Goal: Task Accomplishment & Management: Manage account settings

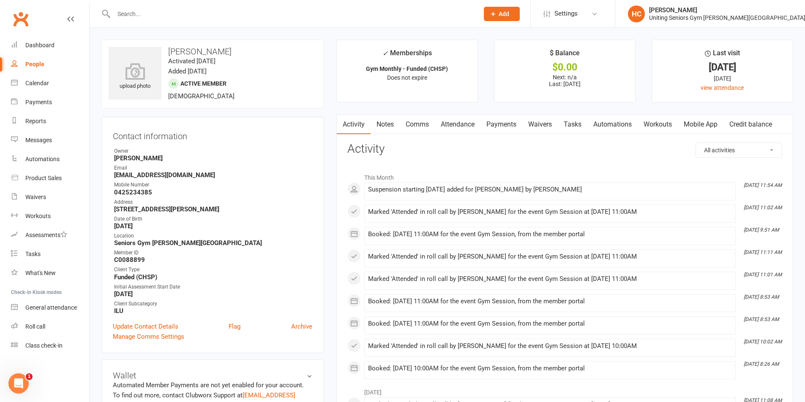
click at [176, 16] on input "text" at bounding box center [292, 14] width 362 height 12
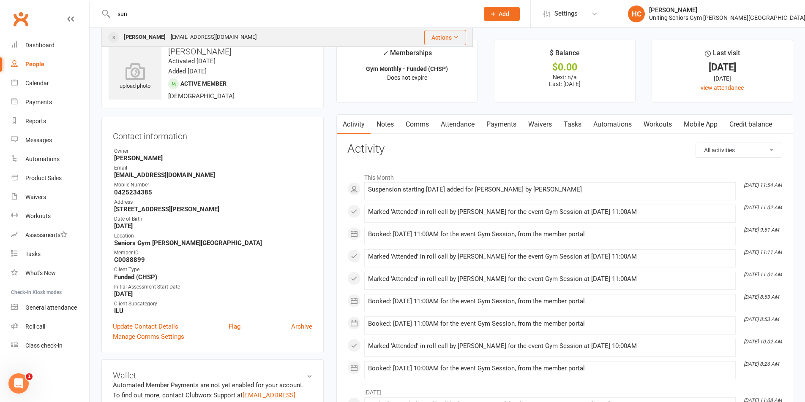
type input "sun"
click at [168, 32] on div "[PERSON_NAME]" at bounding box center [144, 37] width 47 height 12
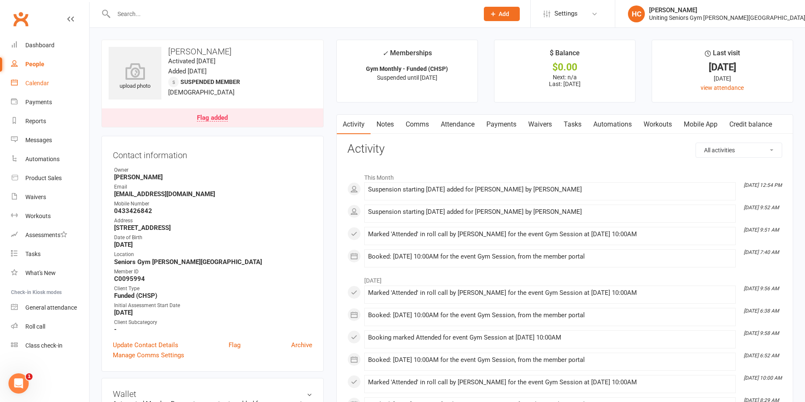
click at [46, 80] on div "Calendar" at bounding box center [37, 83] width 24 height 7
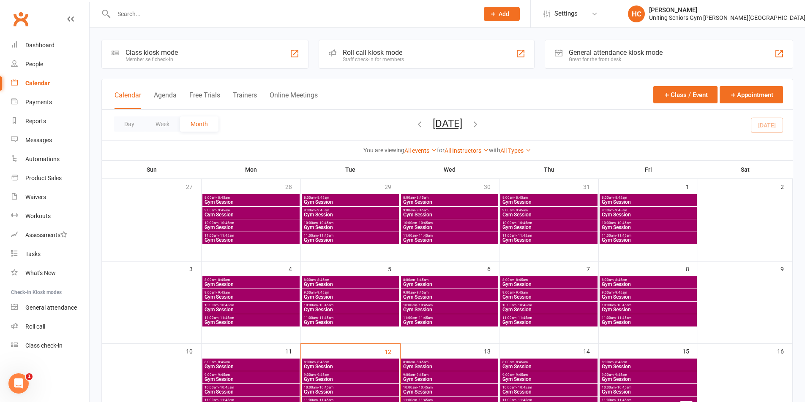
click at [27, 16] on link "Clubworx" at bounding box center [20, 18] width 21 height 21
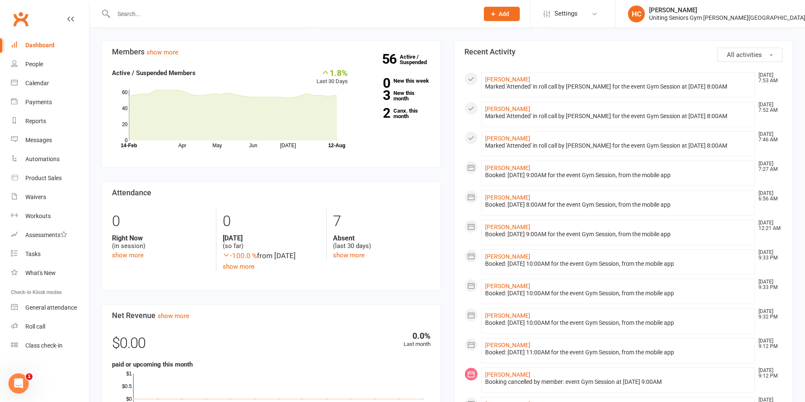
scroll to position [127, 0]
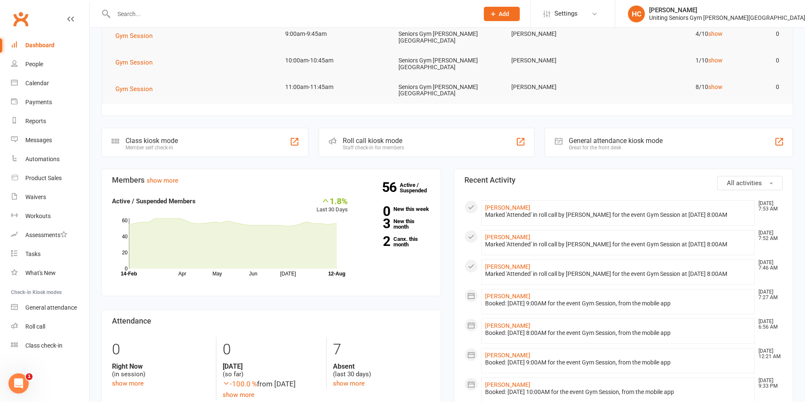
click at [22, 19] on link "Clubworx" at bounding box center [20, 18] width 21 height 21
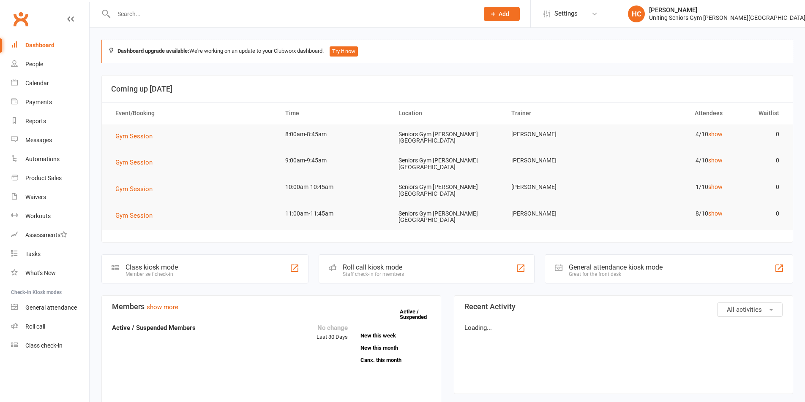
click at [732, 3] on li "HC Hugo Chan Uniting Seniors Gym Beverly Hills Signed in as: Uniting Seniors Gy…" at bounding box center [709, 13] width 190 height 27
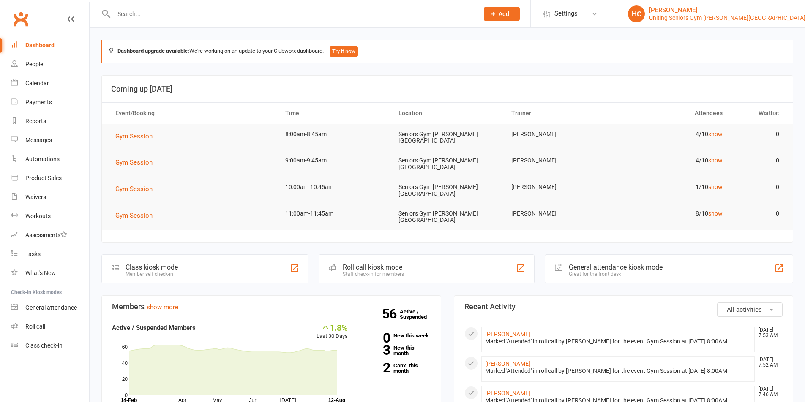
click at [737, 14] on div "Uniting Seniors Gym [PERSON_NAME][GEOGRAPHIC_DATA]" at bounding box center [727, 18] width 156 height 8
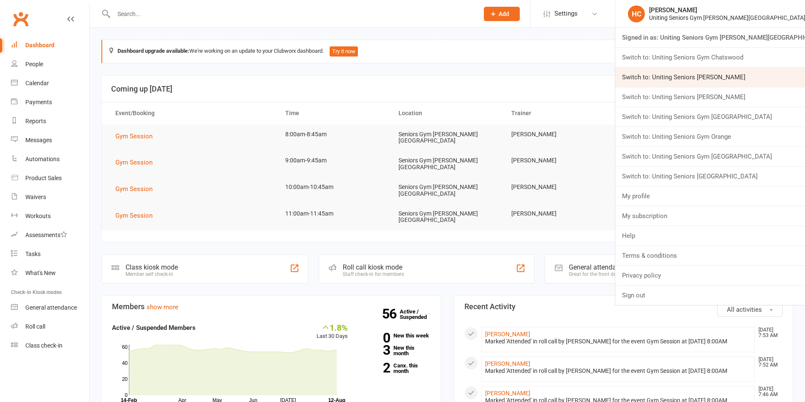
click at [723, 78] on link "Switch to: Uniting Seniors [PERSON_NAME]" at bounding box center [710, 77] width 190 height 19
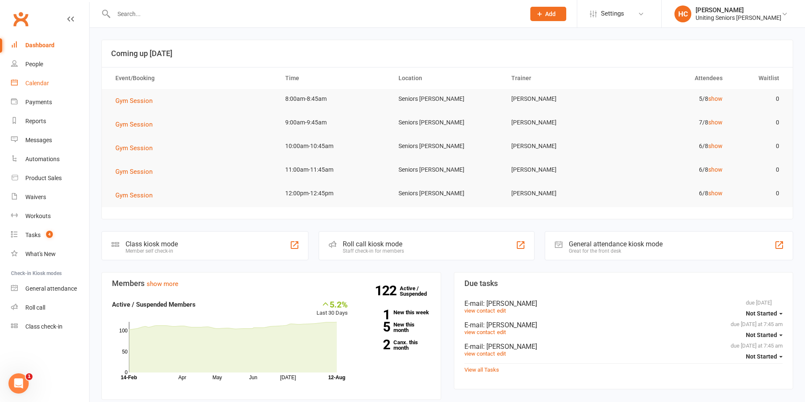
click at [45, 89] on link "Calendar" at bounding box center [50, 83] width 78 height 19
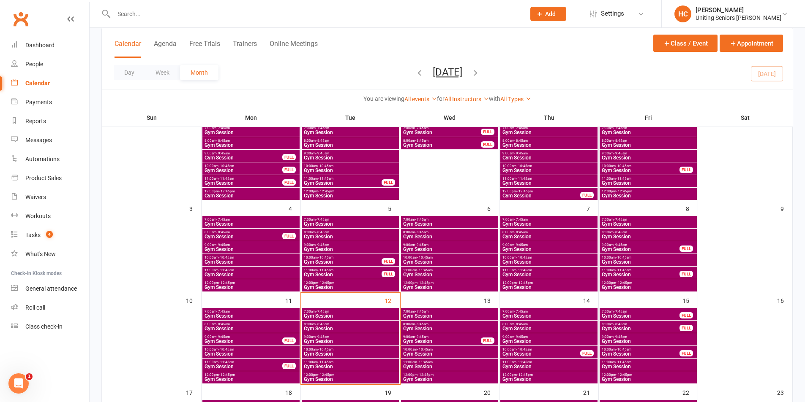
scroll to position [84, 0]
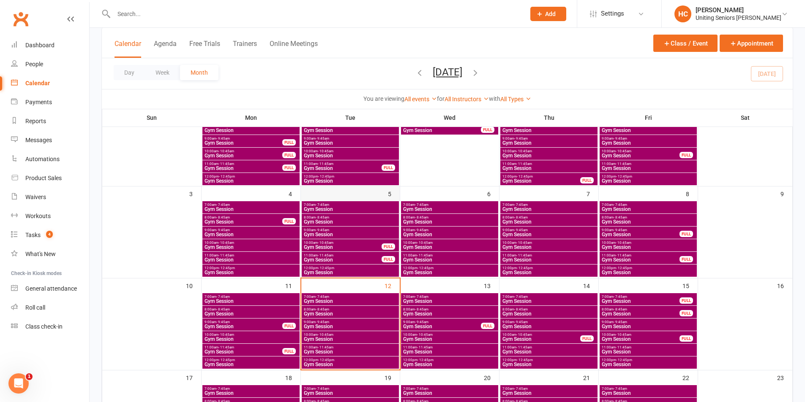
click at [359, 252] on div at bounding box center [350, 239] width 97 height 76
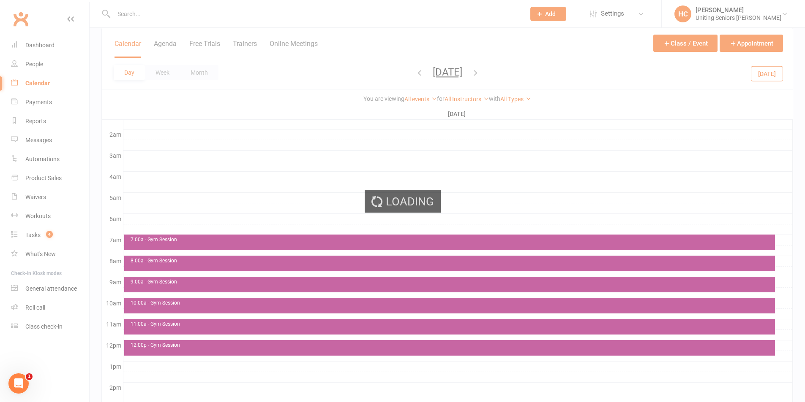
scroll to position [0, 0]
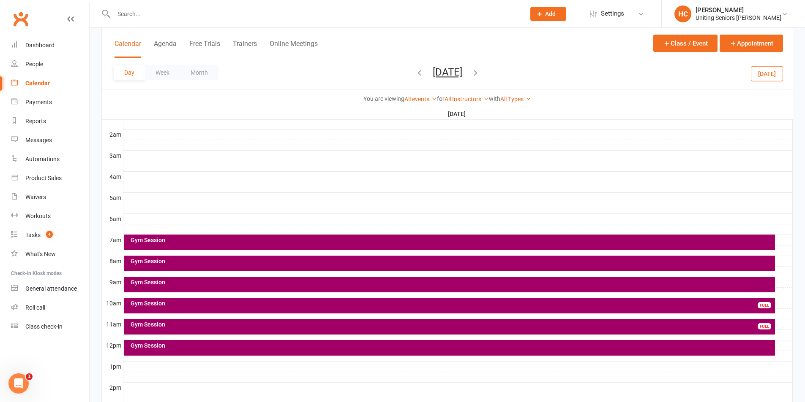
click at [43, 87] on link "Calendar" at bounding box center [50, 83] width 78 height 19
click at [189, 69] on button "Month" at bounding box center [199, 72] width 38 height 15
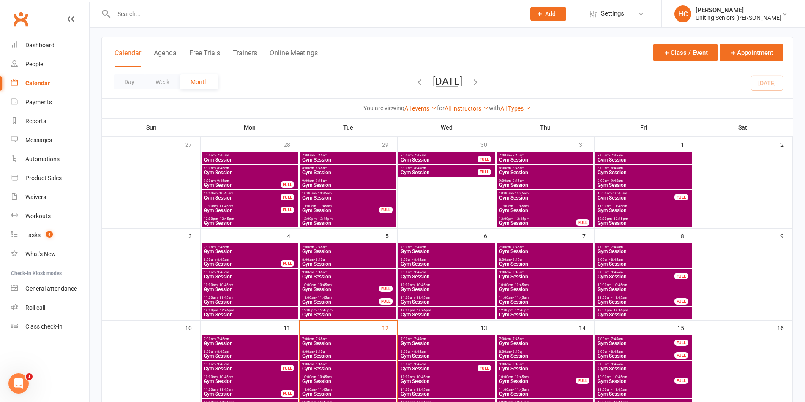
scroll to position [127, 0]
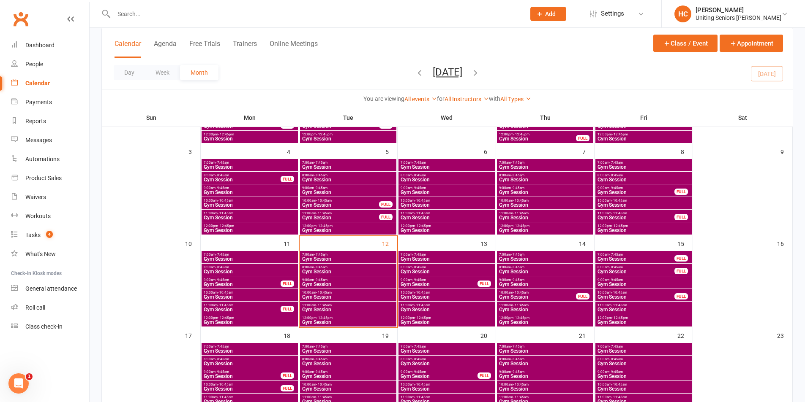
click at [567, 317] on span "12:00pm - 12:45pm" at bounding box center [544, 318] width 93 height 4
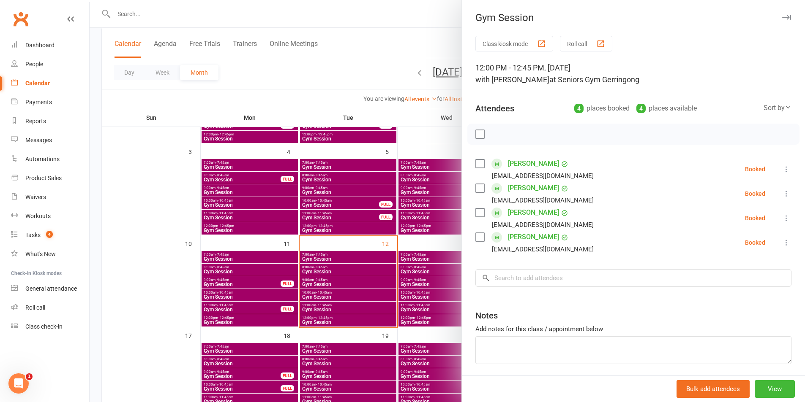
click at [424, 278] on div at bounding box center [447, 201] width 715 height 402
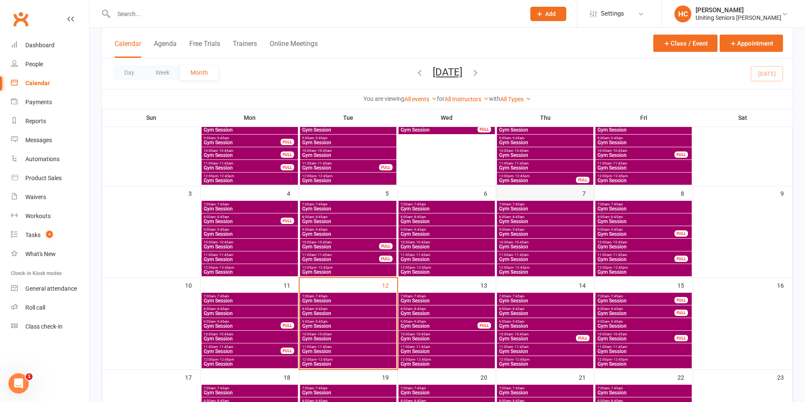
scroll to position [84, 0]
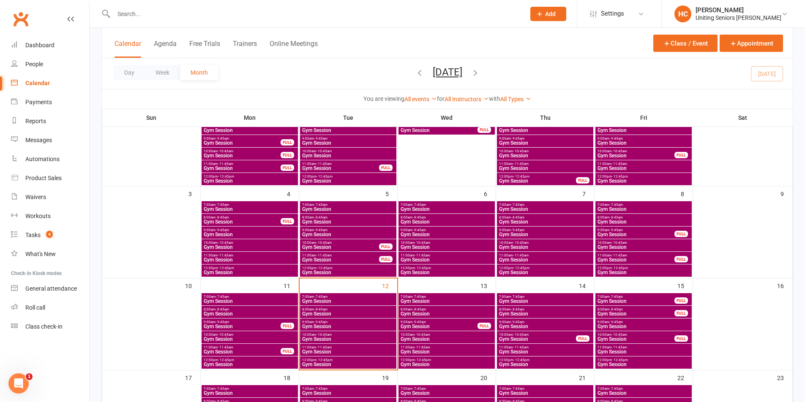
click at [537, 181] on span "Gym Session" at bounding box center [537, 181] width 78 height 5
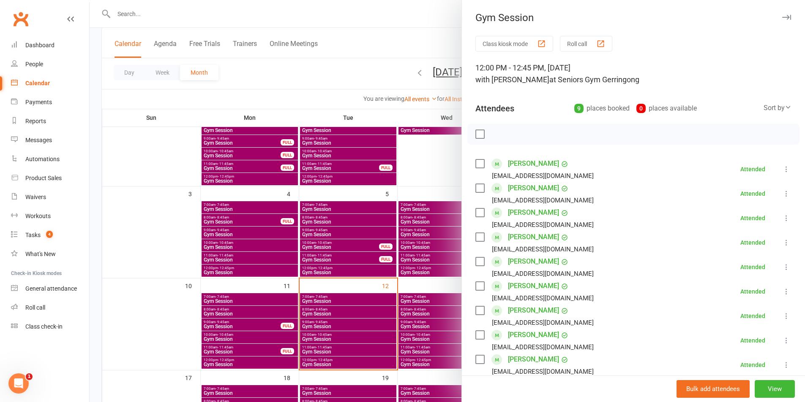
click at [418, 243] on div at bounding box center [447, 201] width 715 height 402
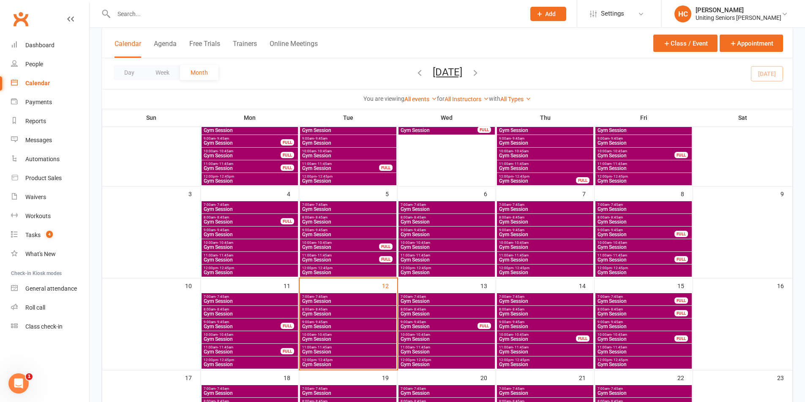
click at [520, 268] on span "- 12:45pm" at bounding box center [521, 268] width 16 height 4
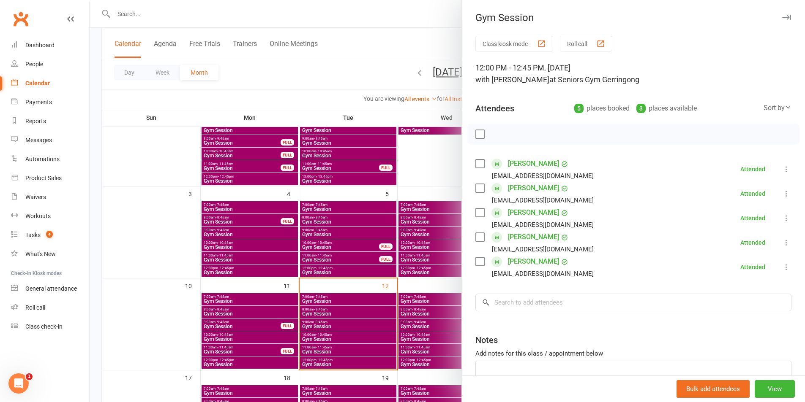
click at [393, 275] on div at bounding box center [447, 201] width 715 height 402
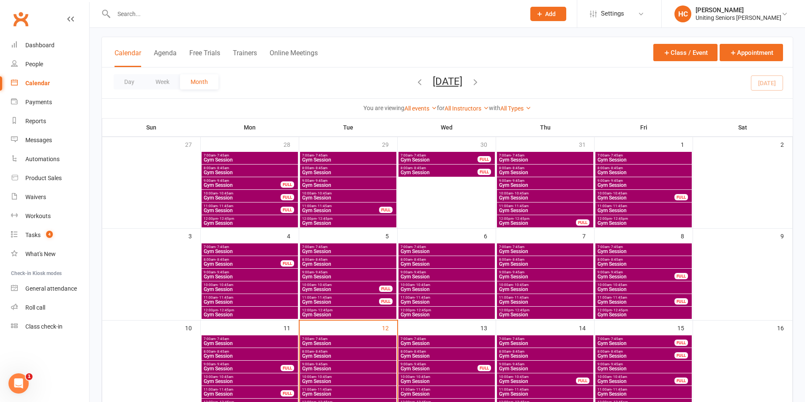
scroll to position [127, 0]
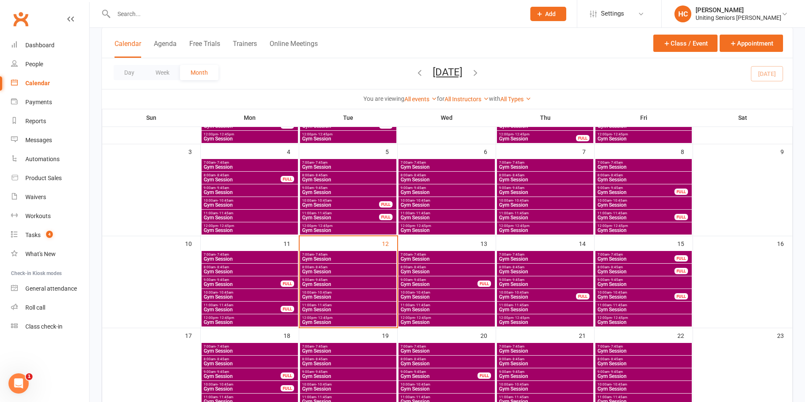
click at [468, 212] on span "11:00am - 11:45am" at bounding box center [446, 214] width 93 height 4
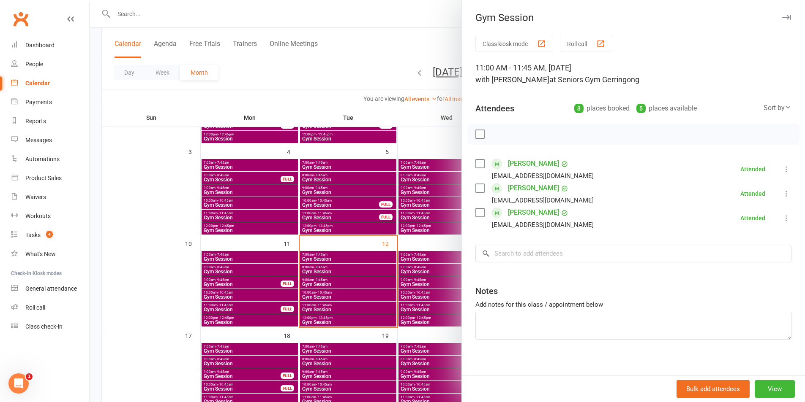
click at [416, 215] on div at bounding box center [447, 201] width 715 height 402
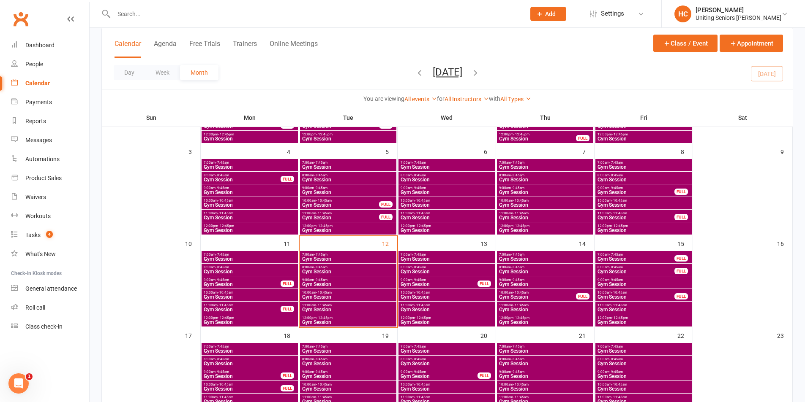
click at [421, 205] on span "Gym Session" at bounding box center [446, 205] width 93 height 5
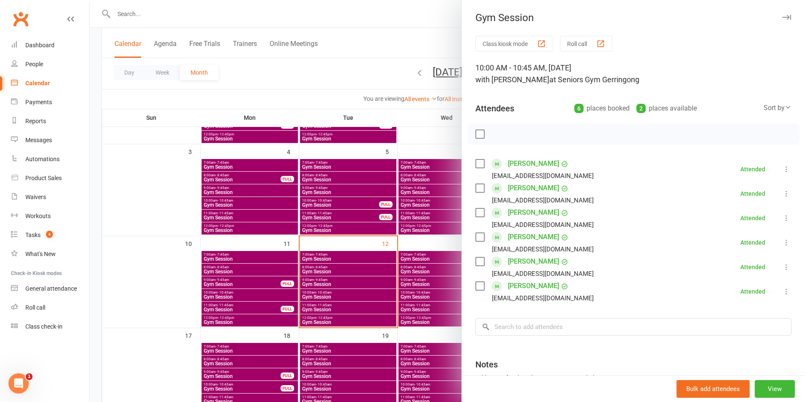
click at [428, 227] on div at bounding box center [447, 201] width 715 height 402
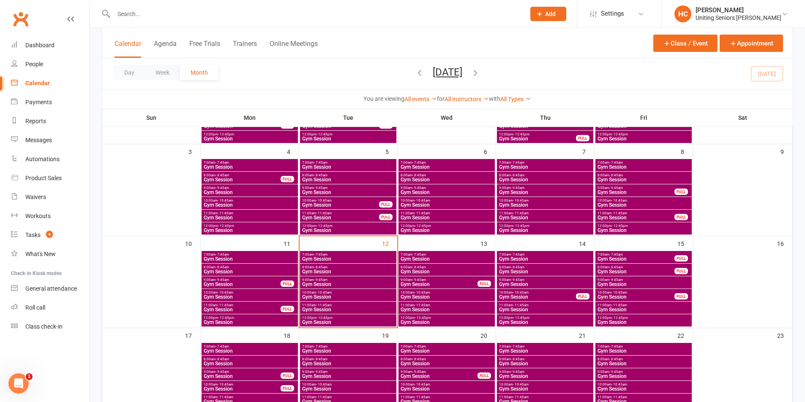
click at [432, 229] on span "Gym Session" at bounding box center [446, 230] width 93 height 5
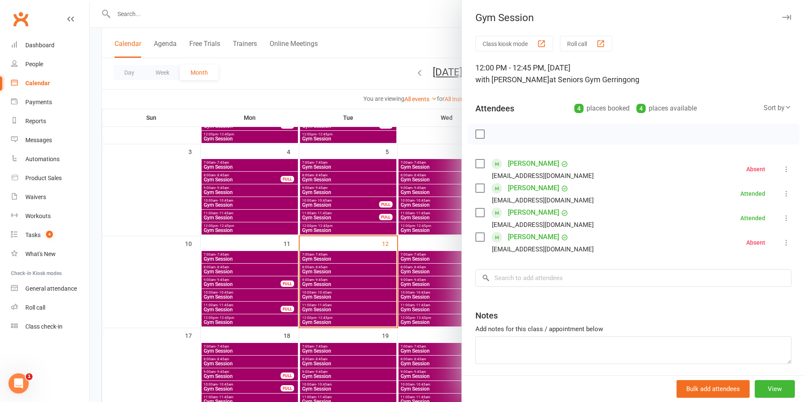
click at [426, 257] on div at bounding box center [447, 201] width 715 height 402
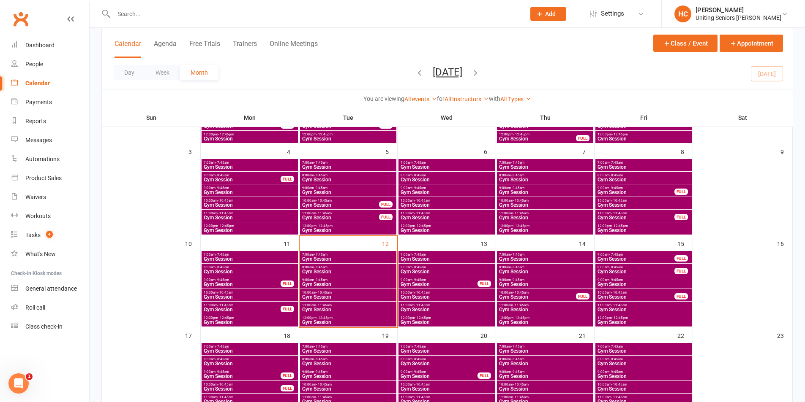
click at [446, 324] on span "Gym Session" at bounding box center [446, 322] width 93 height 5
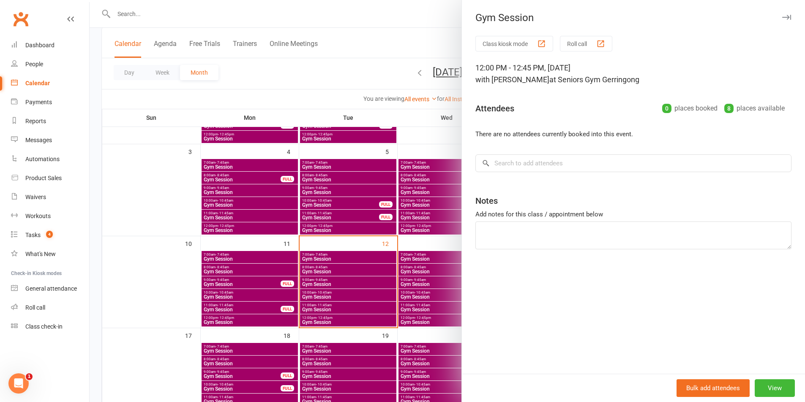
click at [367, 318] on div at bounding box center [447, 201] width 715 height 402
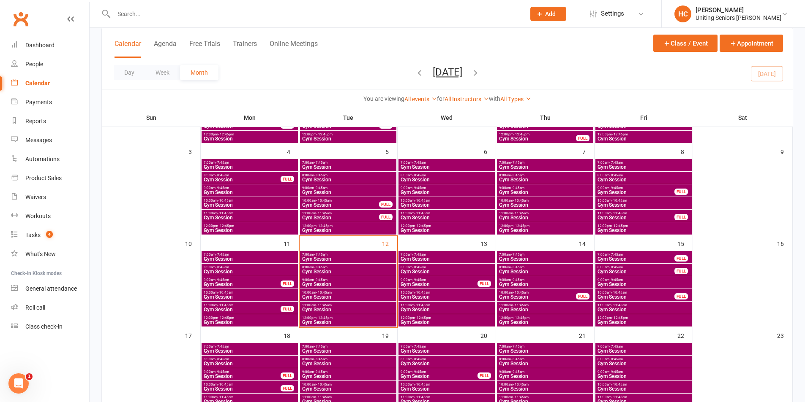
click at [412, 312] on span "Gym Session" at bounding box center [446, 309] width 93 height 5
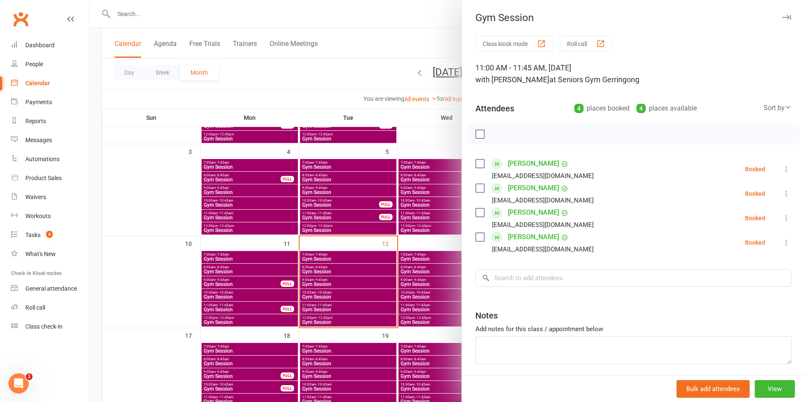
click at [412, 310] on div at bounding box center [447, 201] width 715 height 402
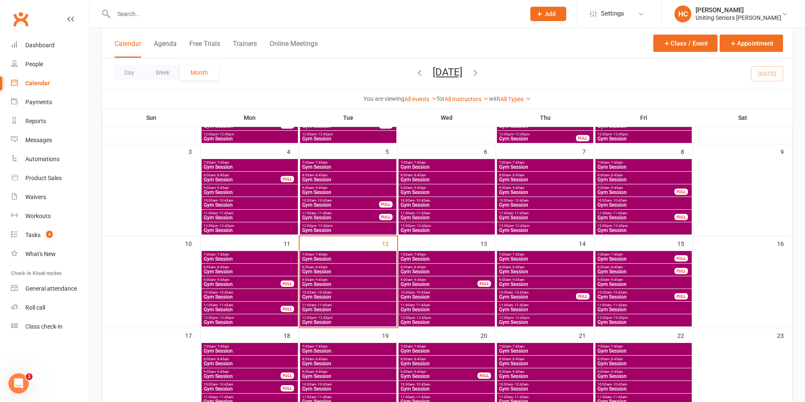
click at [419, 298] on span "Gym Session" at bounding box center [446, 297] width 93 height 5
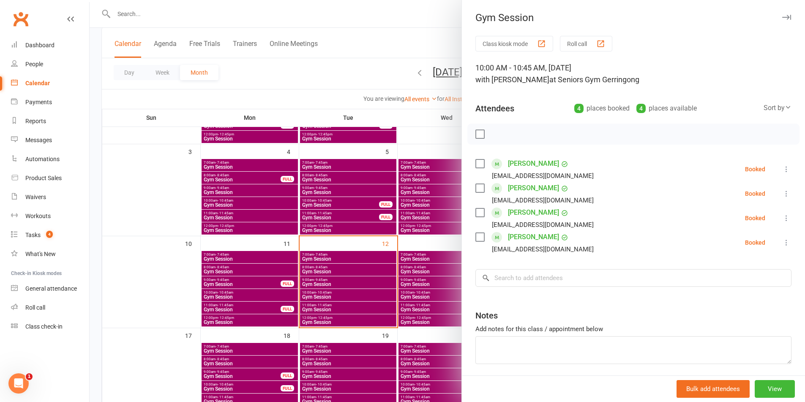
click at [417, 298] on div at bounding box center [447, 201] width 715 height 402
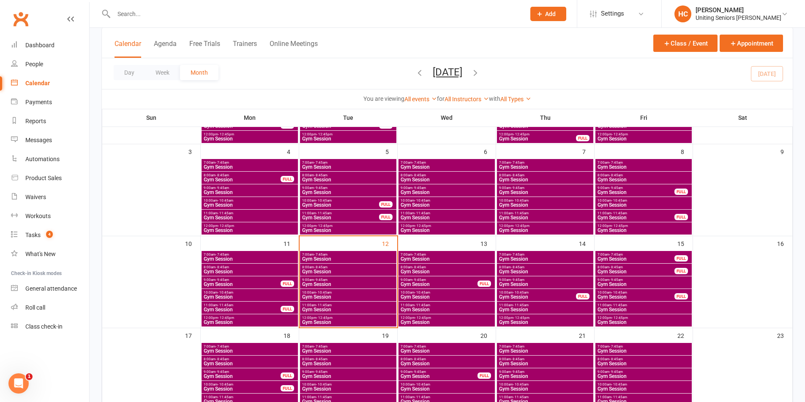
click at [347, 216] on span "Gym Session" at bounding box center [341, 217] width 78 height 5
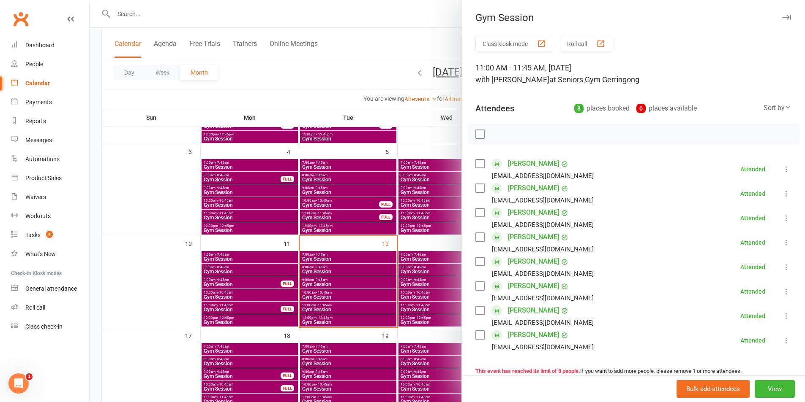
click at [336, 218] on div at bounding box center [447, 201] width 715 height 402
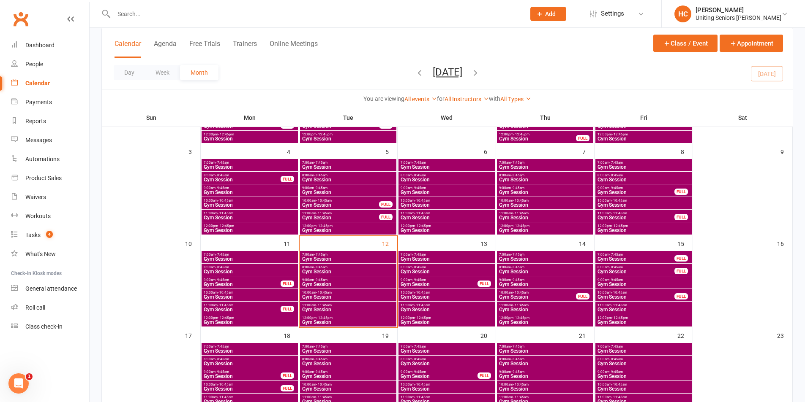
click at [326, 227] on span "- 12:45pm" at bounding box center [324, 226] width 16 height 4
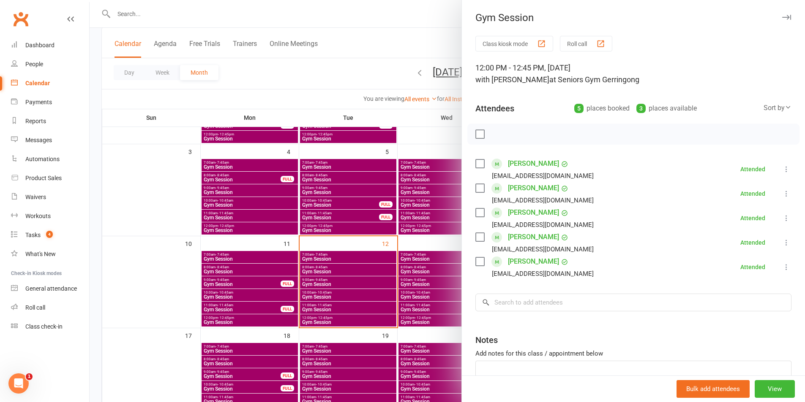
click at [334, 209] on div at bounding box center [447, 201] width 715 height 402
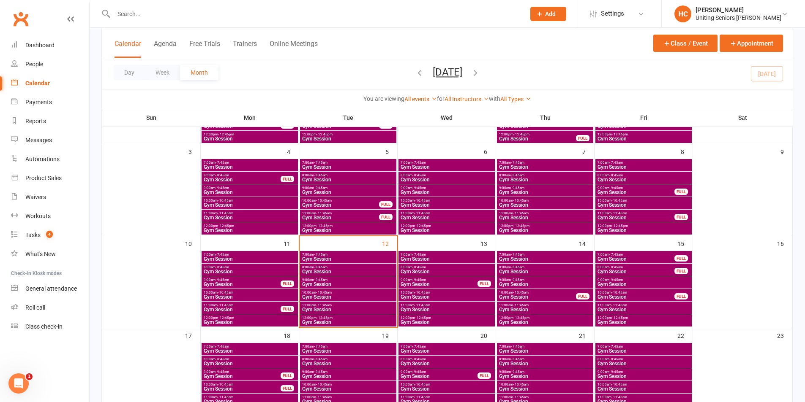
click at [335, 201] on span "10:00am - 10:45am" at bounding box center [341, 201] width 78 height 4
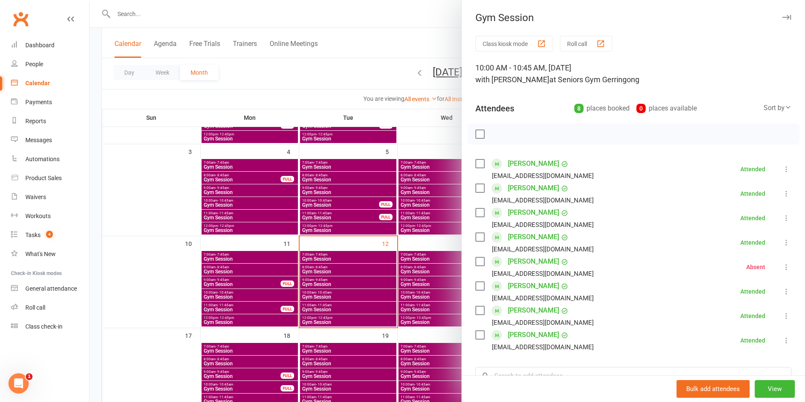
click at [335, 191] on div at bounding box center [447, 201] width 715 height 402
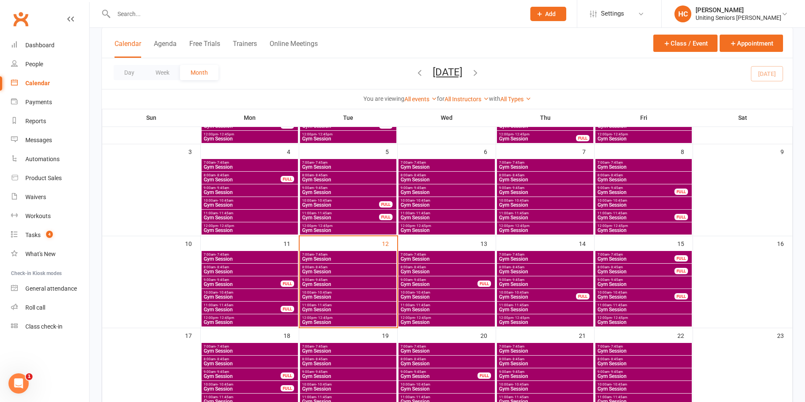
click at [334, 191] on span "Gym Session" at bounding box center [348, 192] width 93 height 5
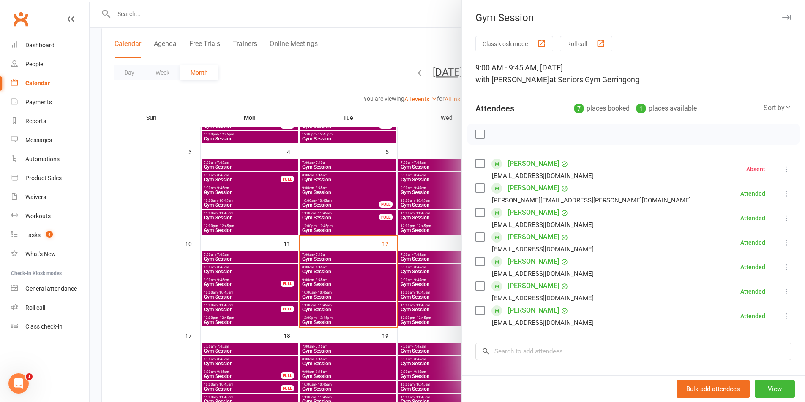
click at [335, 188] on div at bounding box center [447, 201] width 715 height 402
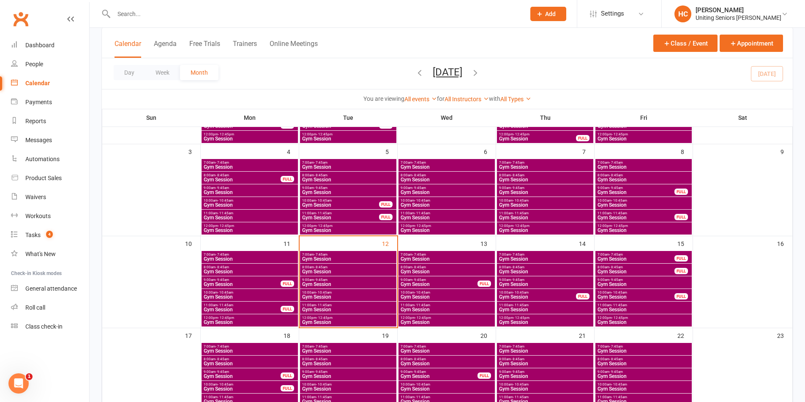
click at [335, 180] on span "Gym Session" at bounding box center [348, 179] width 93 height 5
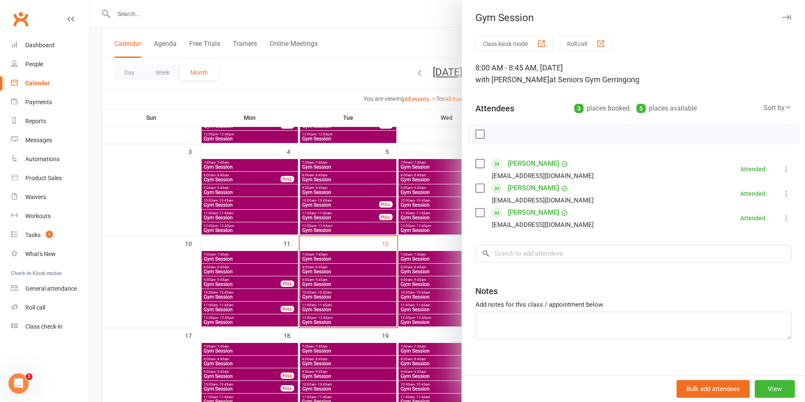
click at [335, 180] on div at bounding box center [447, 201] width 715 height 402
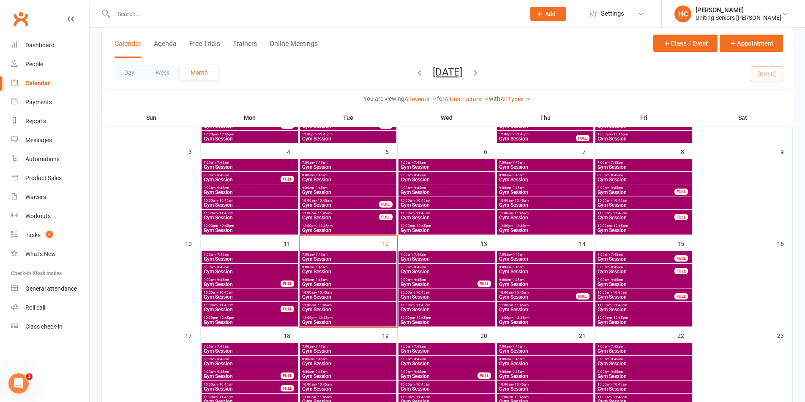
click at [331, 165] on span "Gym Session" at bounding box center [348, 167] width 93 height 5
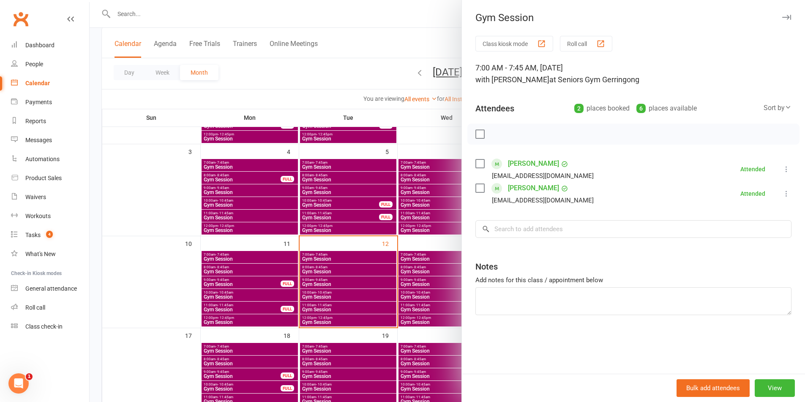
click at [365, 204] on div at bounding box center [447, 201] width 715 height 402
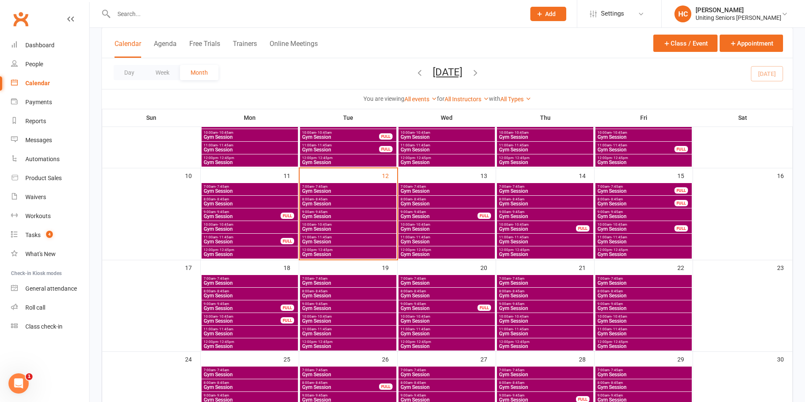
scroll to position [211, 0]
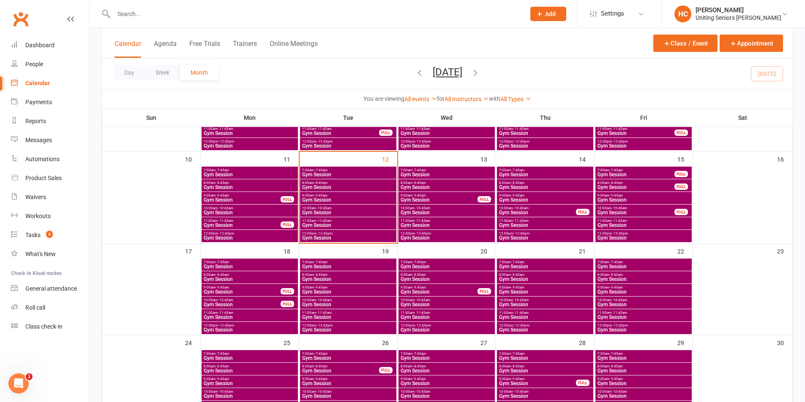
click at [349, 172] on span "Gym Session" at bounding box center [348, 174] width 93 height 5
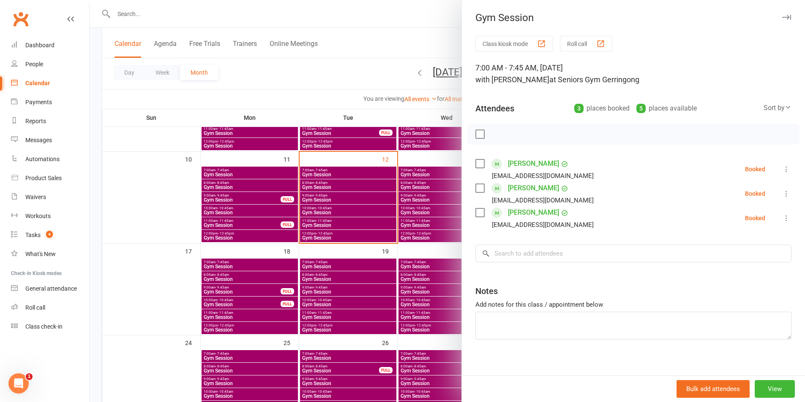
click at [353, 195] on div at bounding box center [447, 201] width 715 height 402
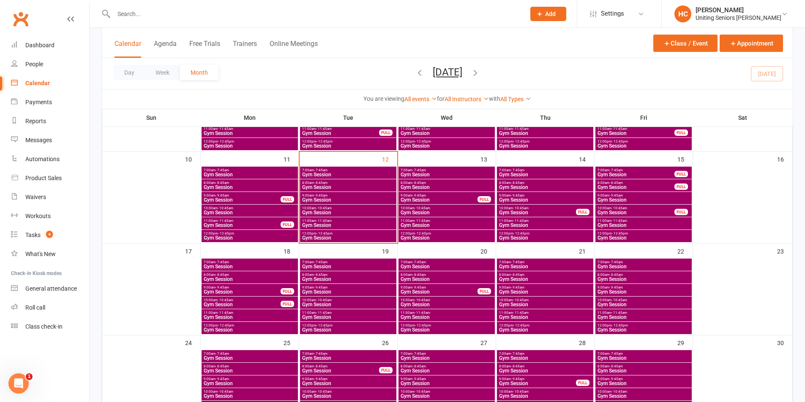
click at [346, 183] on span "8:00am - 8:45am" at bounding box center [348, 183] width 93 height 4
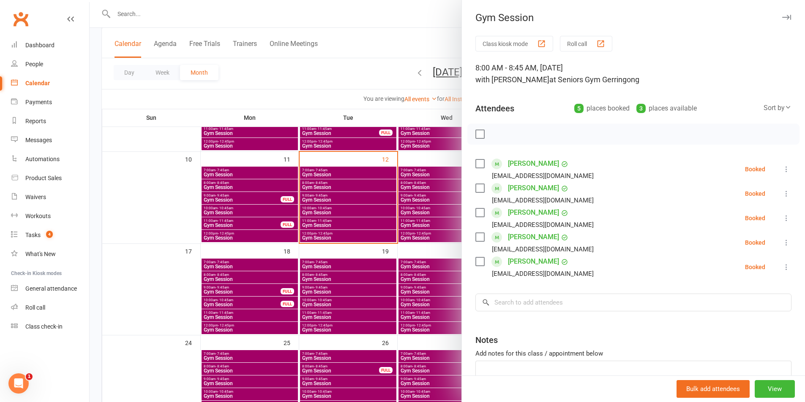
click at [361, 203] on div at bounding box center [447, 201] width 715 height 402
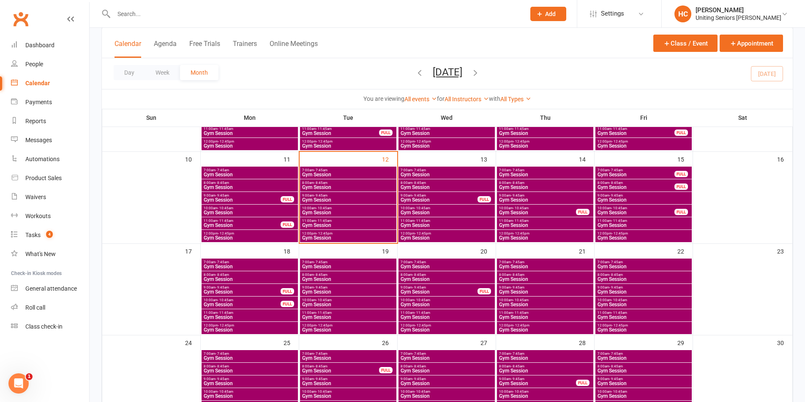
click at [351, 200] on span "Gym Session" at bounding box center [348, 200] width 93 height 5
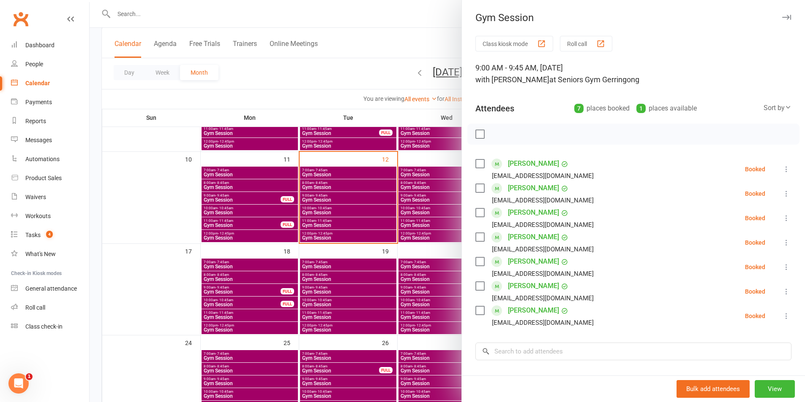
click at [371, 213] on div at bounding box center [447, 201] width 715 height 402
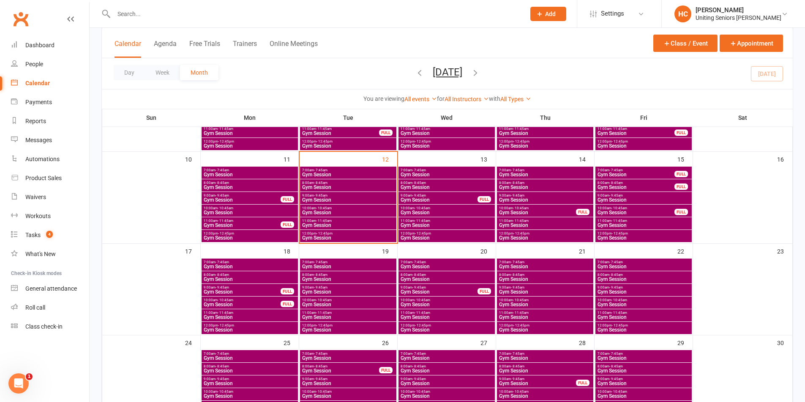
click at [378, 238] on span "Gym Session" at bounding box center [348, 238] width 93 height 5
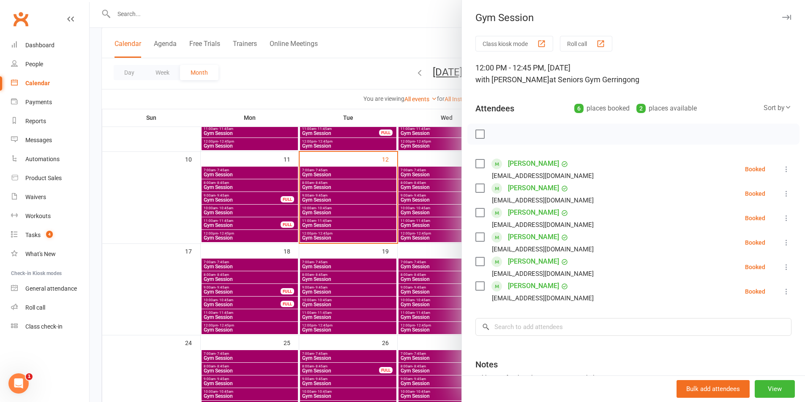
click at [367, 247] on div at bounding box center [447, 201] width 715 height 402
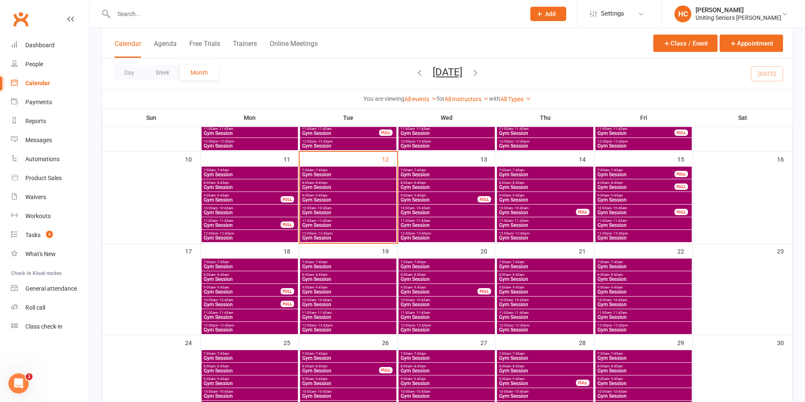
click at [271, 198] on span "Gym Session" at bounding box center [242, 200] width 78 height 5
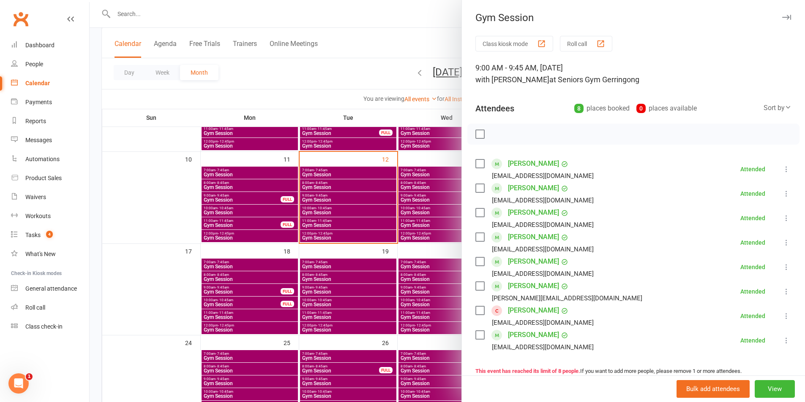
click at [245, 239] on div at bounding box center [447, 201] width 715 height 402
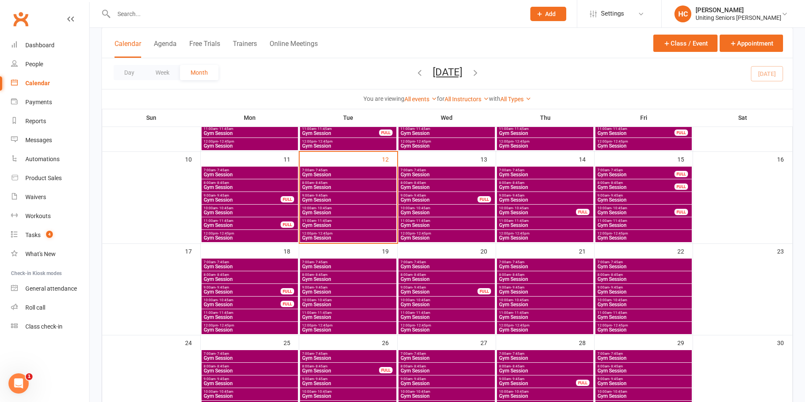
click at [250, 228] on span "Gym Session" at bounding box center [242, 225] width 78 height 5
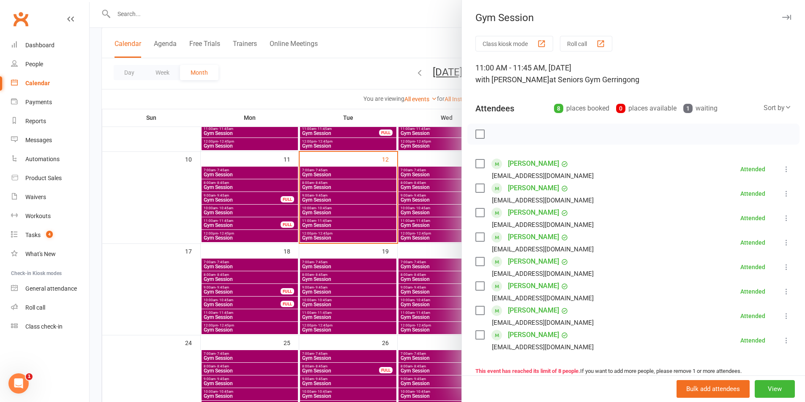
click at [253, 234] on div at bounding box center [447, 201] width 715 height 402
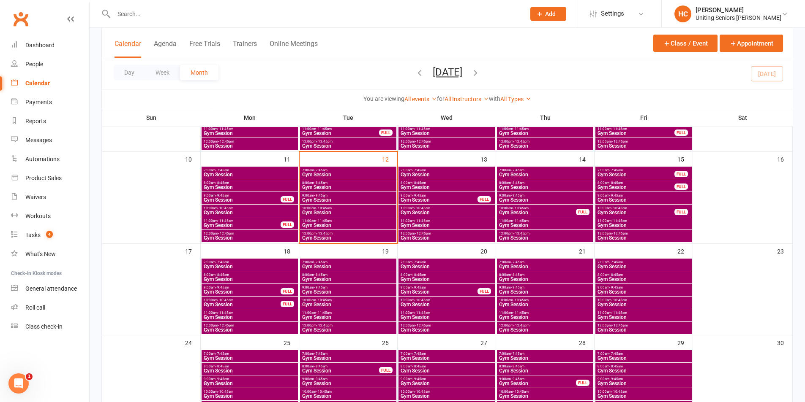
click at [253, 234] on span "12:00pm - 12:45pm" at bounding box center [249, 234] width 93 height 4
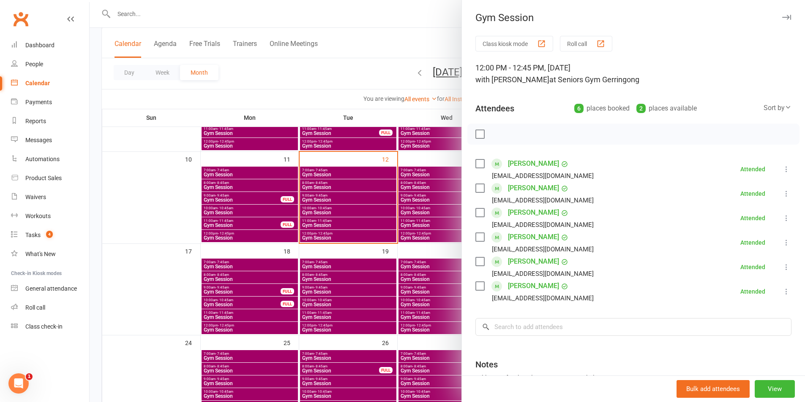
click at [318, 233] on div at bounding box center [447, 201] width 715 height 402
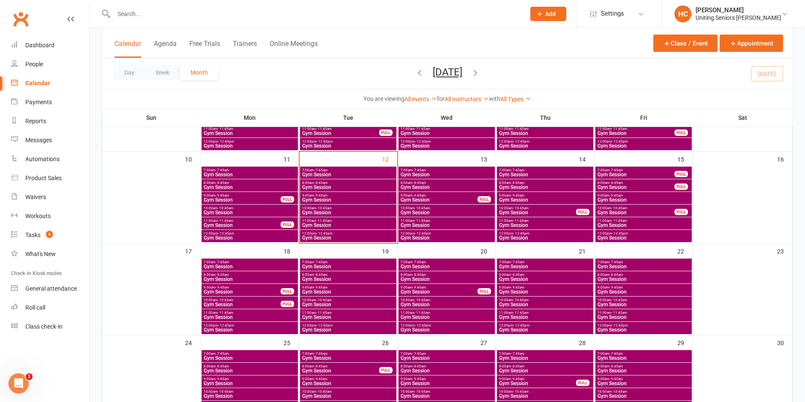
click at [232, 182] on span "8:00am - 8:45am" at bounding box center [249, 183] width 93 height 4
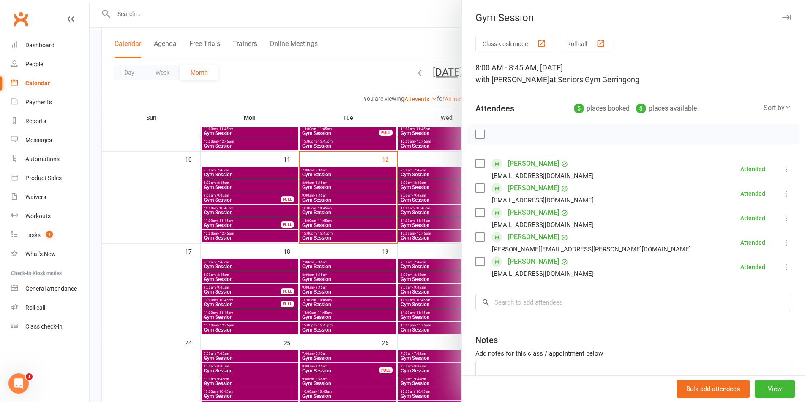
click at [232, 182] on div at bounding box center [447, 201] width 715 height 402
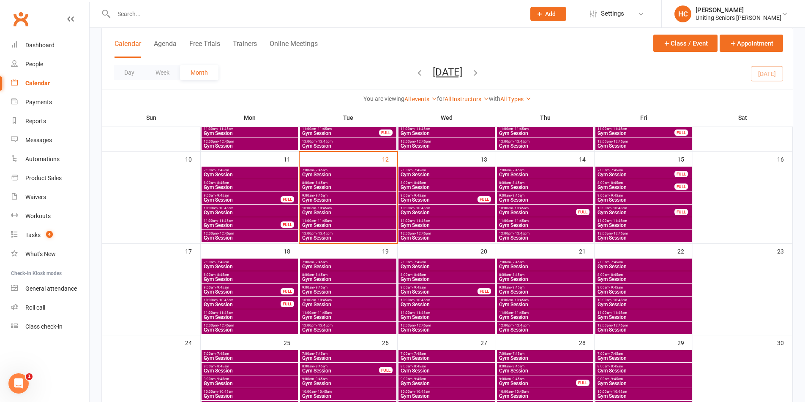
click at [729, 22] on li "HC Hugo Chan Uniting Seniors Gym Gerringong Signed in as: Uniting Seniors Gym G…" at bounding box center [733, 13] width 144 height 27
click at [730, 19] on div "Uniting Seniors Gym Gerringong" at bounding box center [738, 18] width 86 height 8
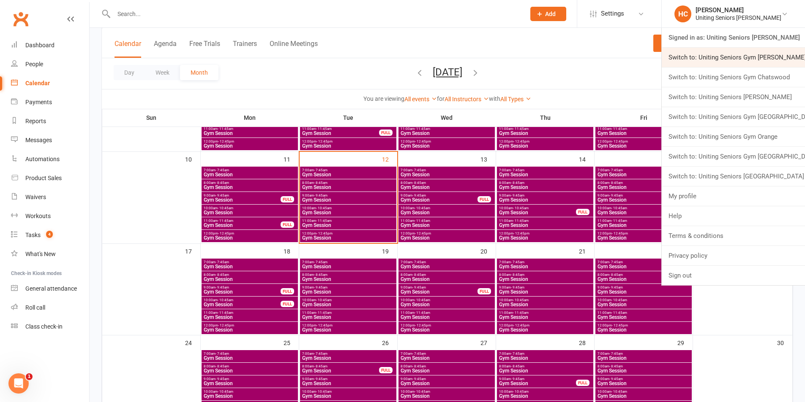
click at [738, 54] on link "Switch to: Uniting Seniors Gym Beverly Hills" at bounding box center [732, 57] width 143 height 19
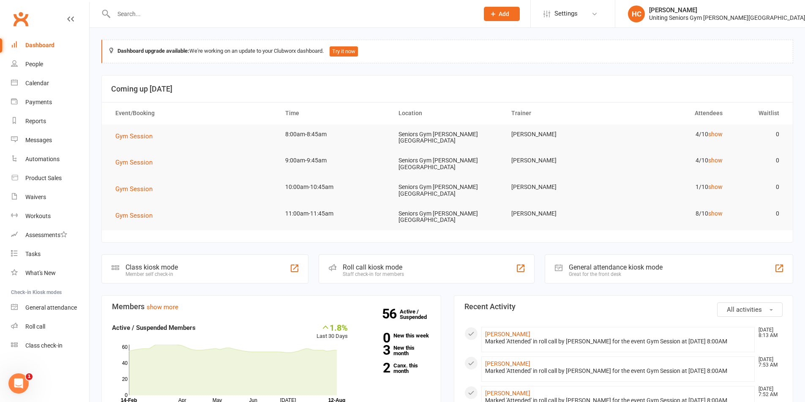
click at [177, 12] on input "text" at bounding box center [292, 14] width 362 height 12
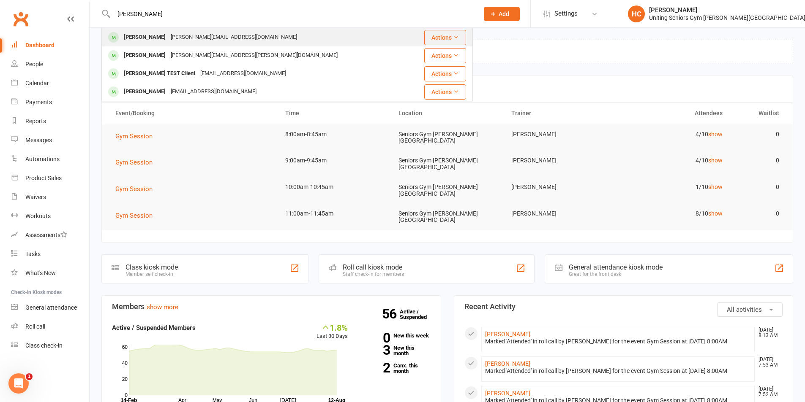
type input "[PERSON_NAME]"
click at [191, 42] on div "[PERSON_NAME][EMAIL_ADDRESS][DOMAIN_NAME]" at bounding box center [233, 37] width 131 height 12
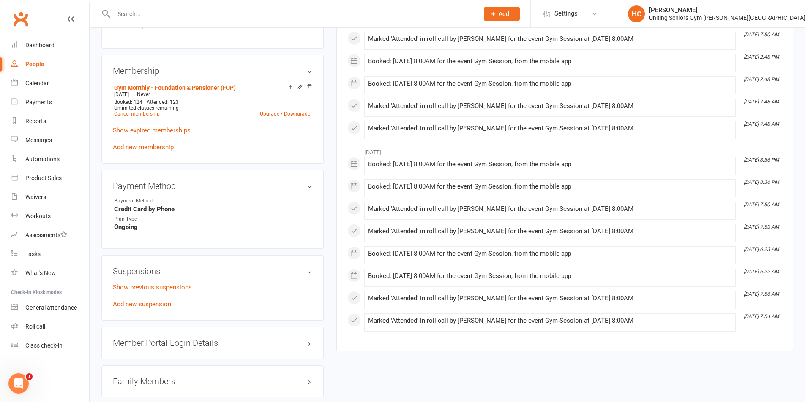
scroll to position [507, 0]
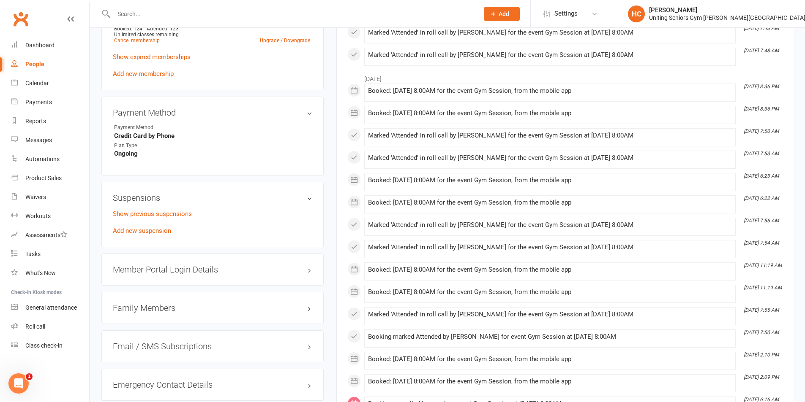
click at [141, 213] on div "Show previous suspensions Add new suspension" at bounding box center [212, 222] width 199 height 27
click at [140, 227] on link "Add new suspension" at bounding box center [142, 231] width 58 height 8
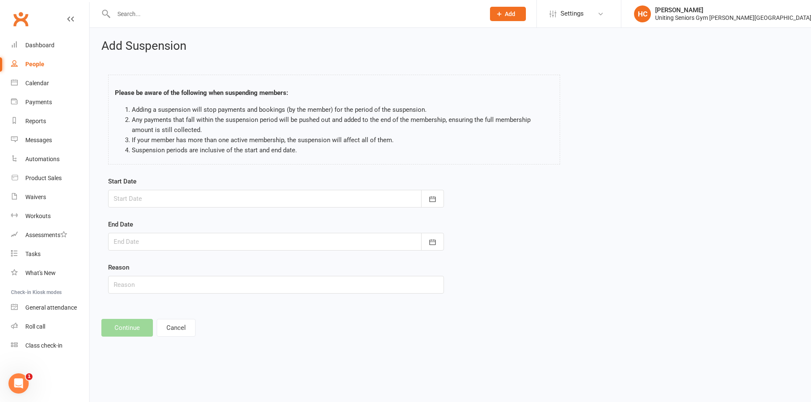
click at [184, 202] on div at bounding box center [276, 199] width 336 height 18
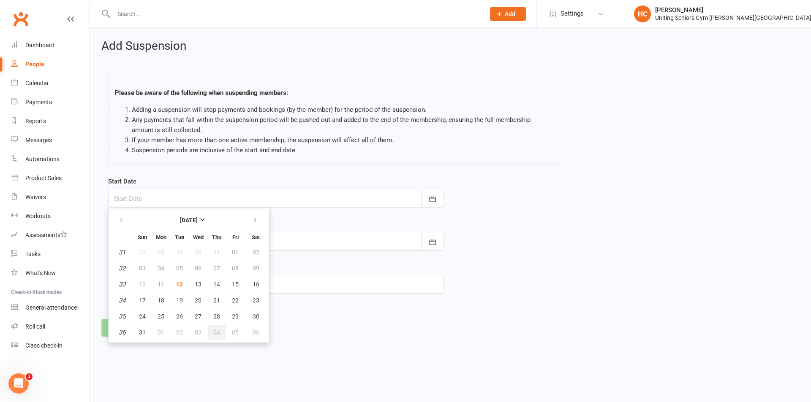
click at [212, 335] on button "04" at bounding box center [217, 332] width 18 height 15
type input "[DATE]"
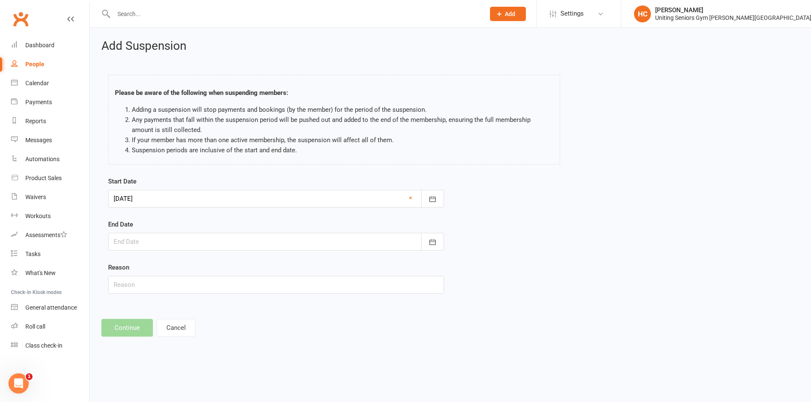
click at [189, 247] on div at bounding box center [276, 242] width 336 height 18
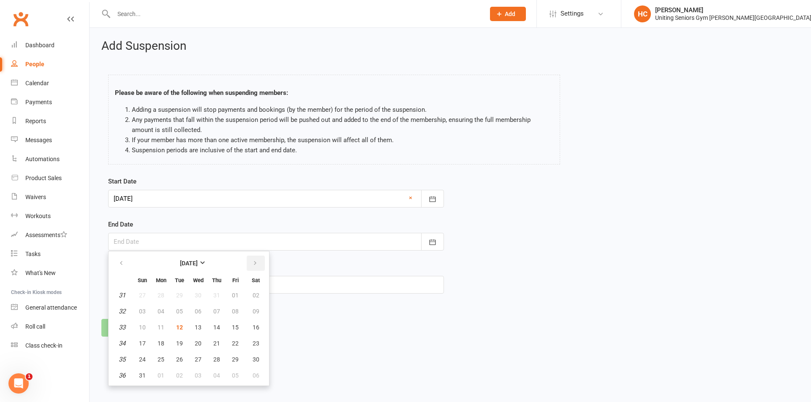
click at [249, 269] on button "button" at bounding box center [256, 263] width 18 height 15
click at [160, 364] on button "29" at bounding box center [161, 359] width 18 height 15
type input "[DATE]"
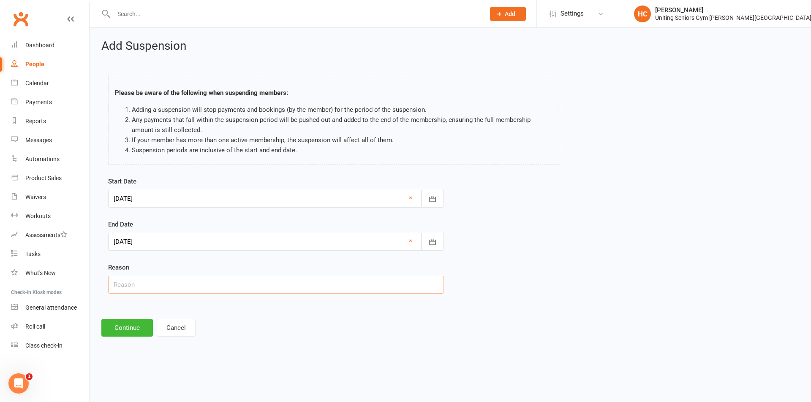
click at [177, 286] on input "text" at bounding box center [276, 285] width 336 height 18
type input "Away"
click at [112, 337] on div "Add Suspension Please be aware of the following when suspending members: Adding…" at bounding box center [450, 188] width 721 height 321
click at [119, 336] on button "Continue" at bounding box center [127, 328] width 52 height 18
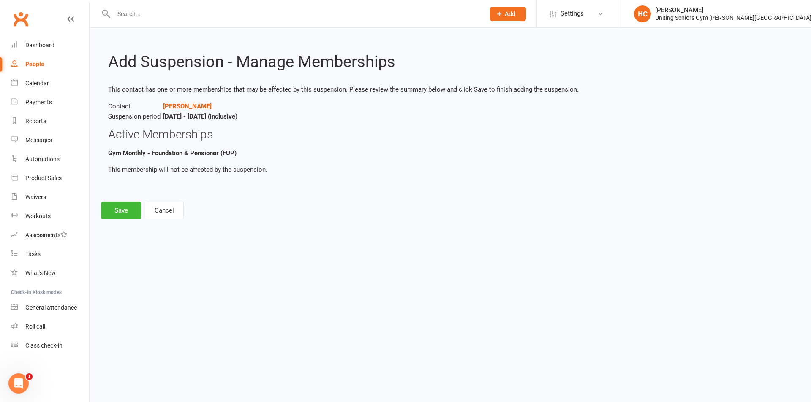
click at [134, 224] on div "Add Suspension - Manage Memberships This contact has one or more memberships th…" at bounding box center [450, 130] width 721 height 204
click at [128, 215] on button "Save" at bounding box center [121, 211] width 40 height 18
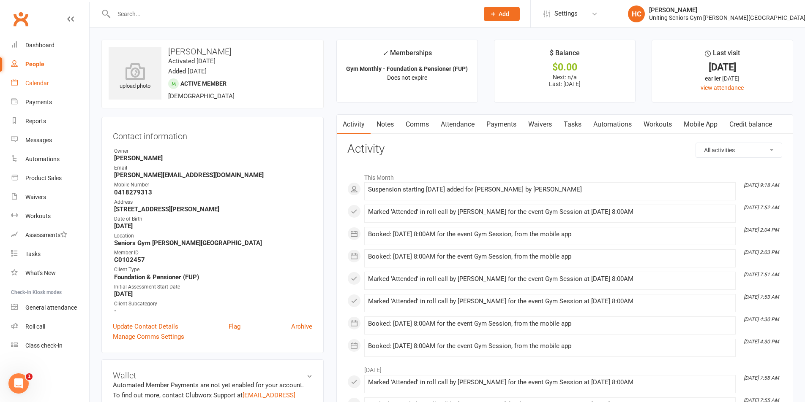
click at [35, 79] on link "Calendar" at bounding box center [50, 83] width 78 height 19
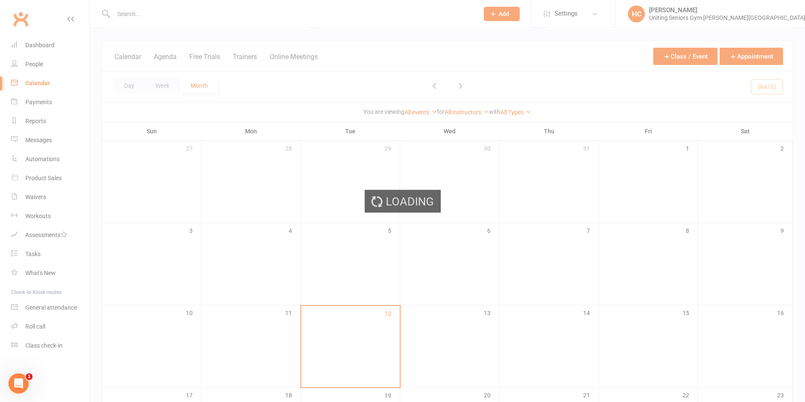
scroll to position [84, 0]
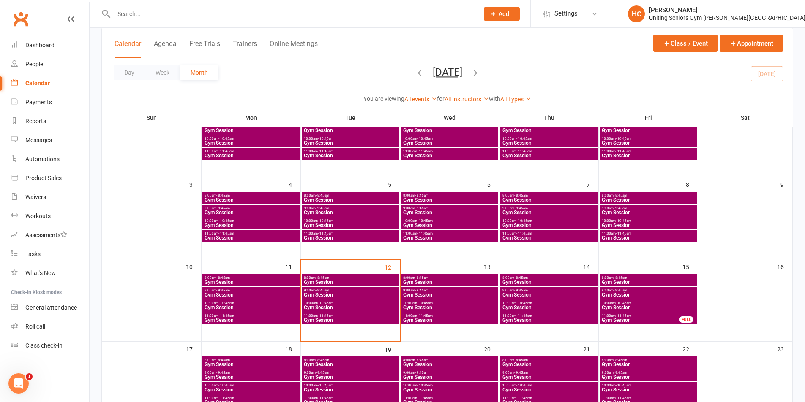
click at [365, 290] on span "9:00am - 9:45am" at bounding box center [350, 291] width 94 height 4
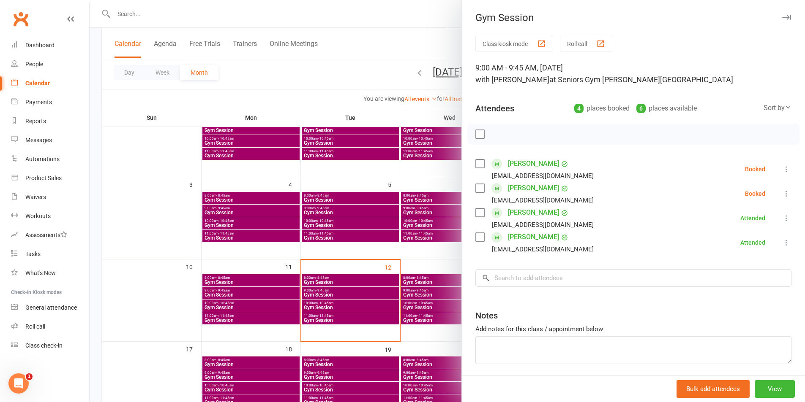
click at [783, 169] on div "Class kiosk mode Roll call 9:00 AM - 9:45 AM, [DATE] with [PERSON_NAME] at Seni…" at bounding box center [633, 221] width 343 height 371
click at [782, 171] on icon at bounding box center [786, 169] width 8 height 8
click at [748, 214] on link "Check in" at bounding box center [745, 219] width 91 height 17
click at [782, 195] on icon at bounding box center [786, 194] width 8 height 8
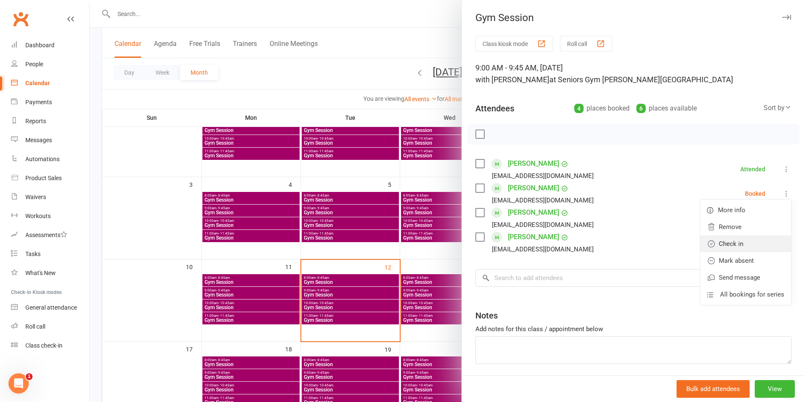
click at [745, 244] on link "Check in" at bounding box center [745, 244] width 91 height 17
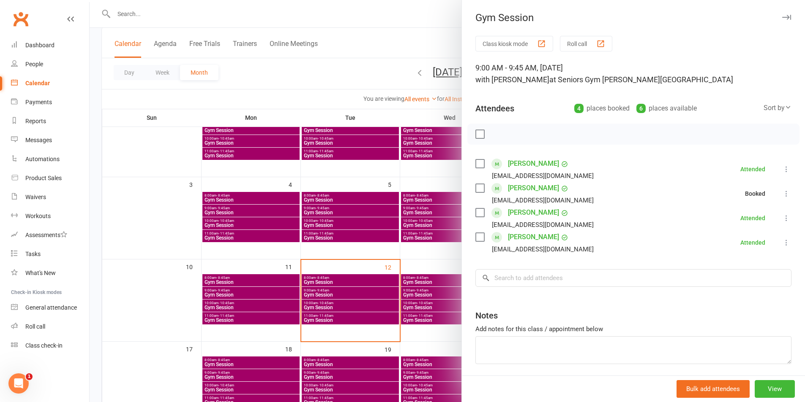
click at [665, 236] on li "[PERSON_NAME] [EMAIL_ADDRESS][DOMAIN_NAME] Attended More info Remove Mark absen…" at bounding box center [633, 243] width 316 height 24
click at [305, 299] on div at bounding box center [447, 201] width 715 height 402
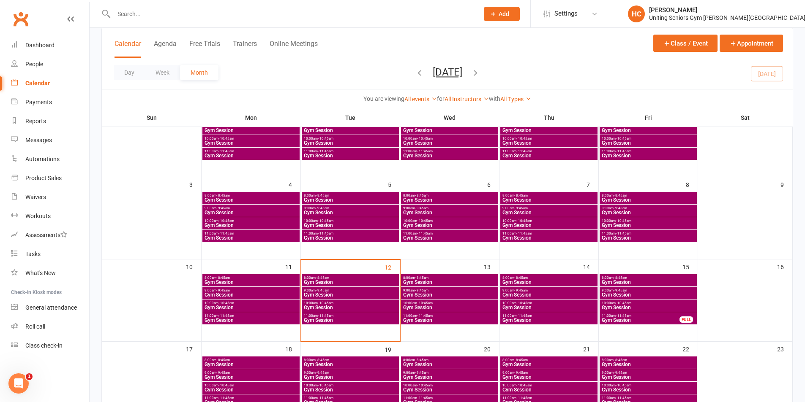
click at [329, 294] on span "Gym Session" at bounding box center [350, 295] width 94 height 5
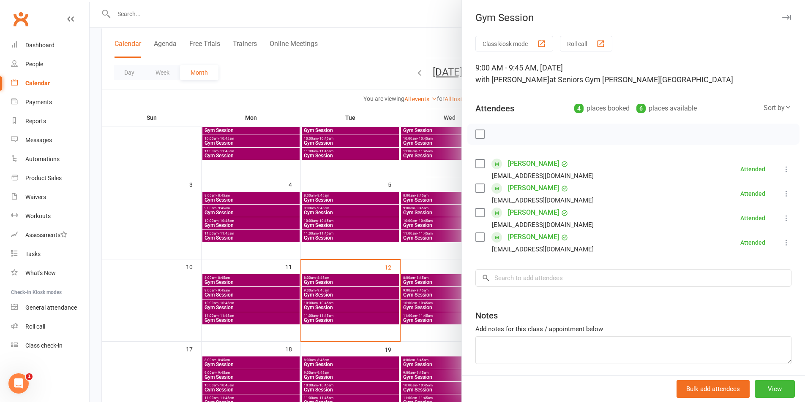
click at [331, 301] on div at bounding box center [447, 201] width 715 height 402
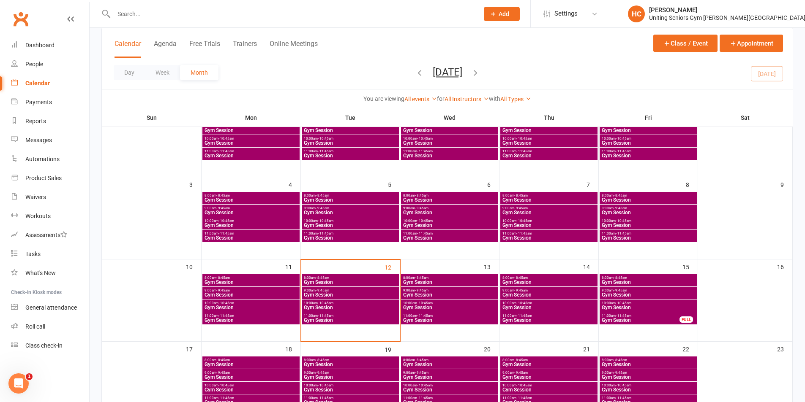
click at [339, 282] on span "Gym Session" at bounding box center [350, 282] width 94 height 5
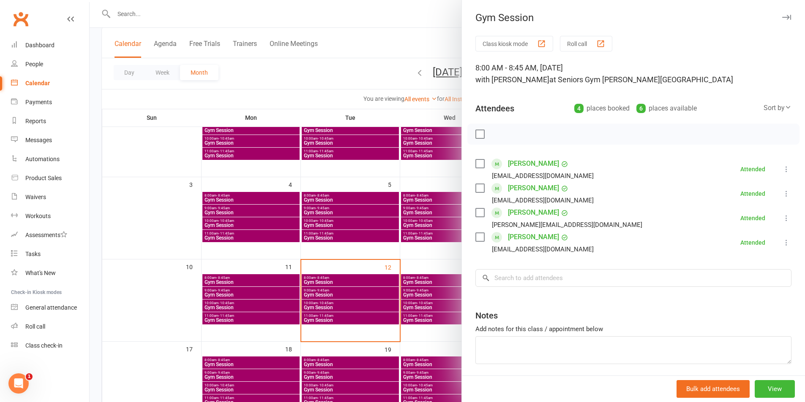
click at [358, 306] on div at bounding box center [447, 201] width 715 height 402
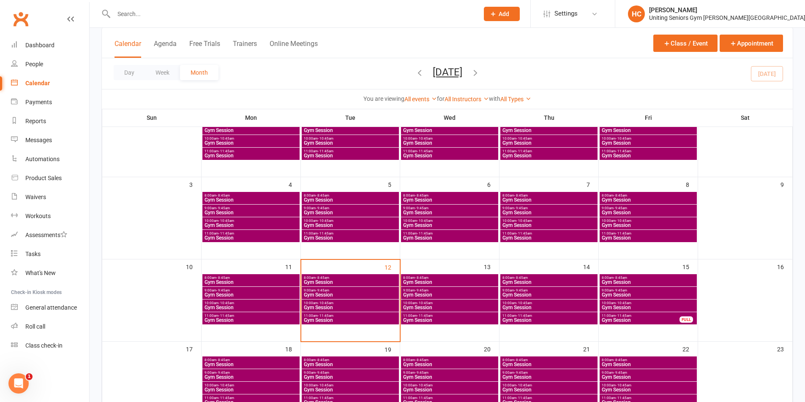
click at [357, 306] on span "Gym Session" at bounding box center [350, 307] width 94 height 5
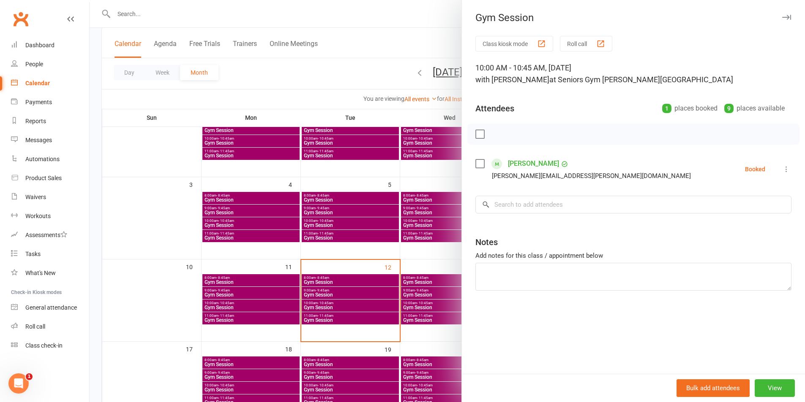
click at [357, 306] on div at bounding box center [447, 201] width 715 height 402
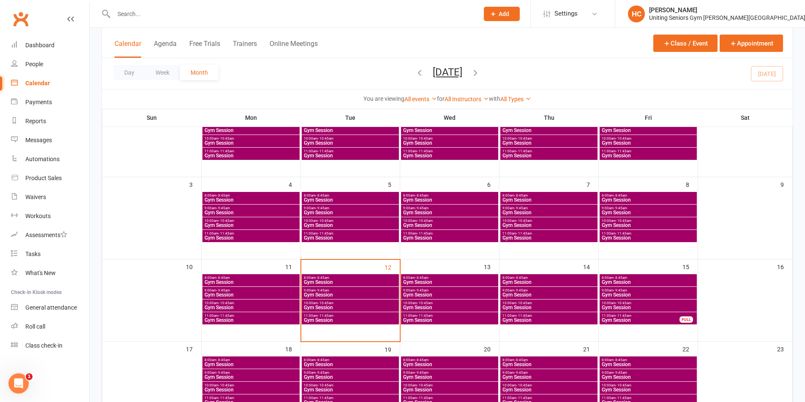
click at [364, 321] on span "Gym Session" at bounding box center [350, 320] width 94 height 5
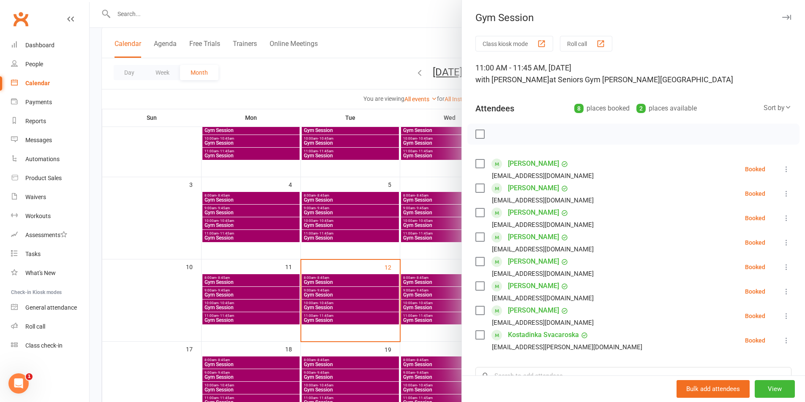
click at [364, 307] on div at bounding box center [447, 201] width 715 height 402
